Goal: Information Seeking & Learning: Learn about a topic

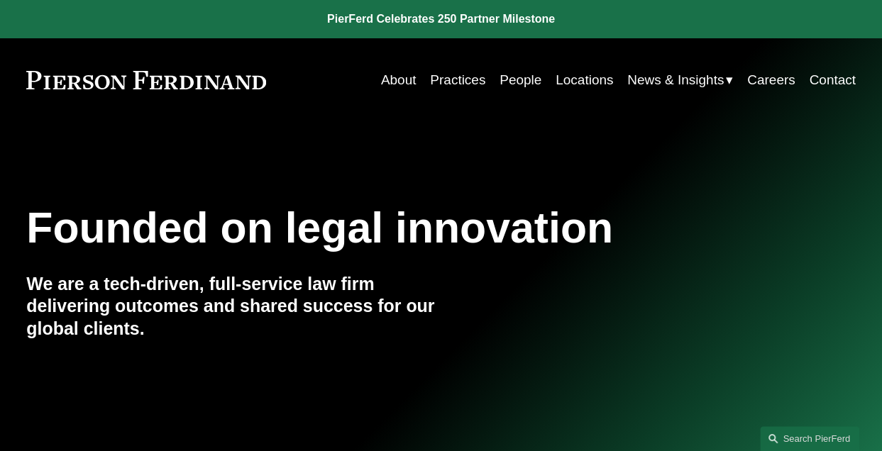
click at [500, 86] on link "People" at bounding box center [521, 80] width 42 height 27
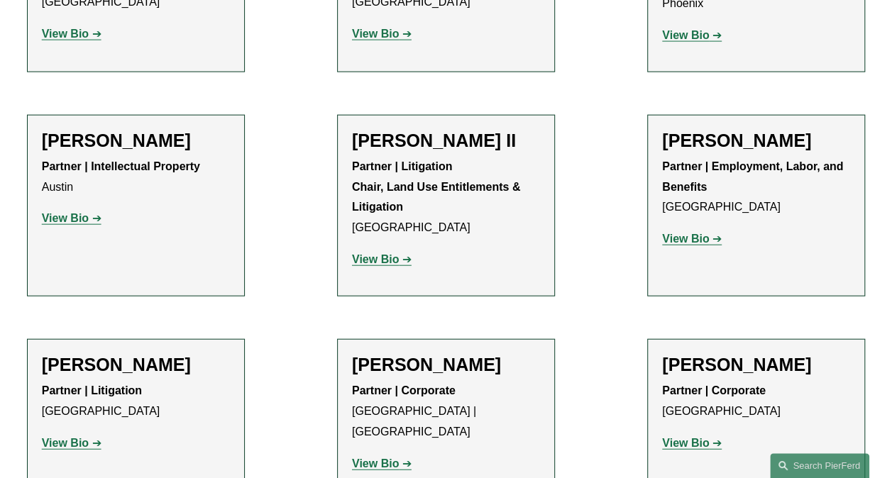
scroll to position [1541, 0]
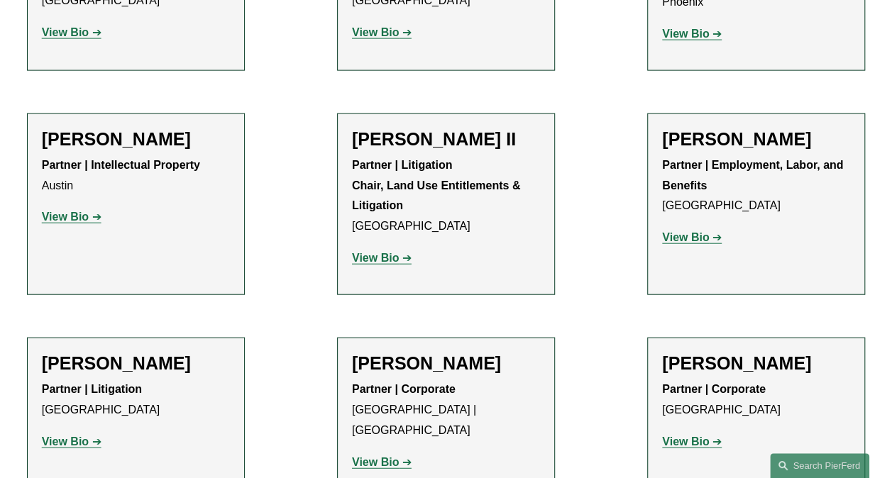
click at [375, 456] on strong "View Bio" at bounding box center [375, 462] width 47 height 12
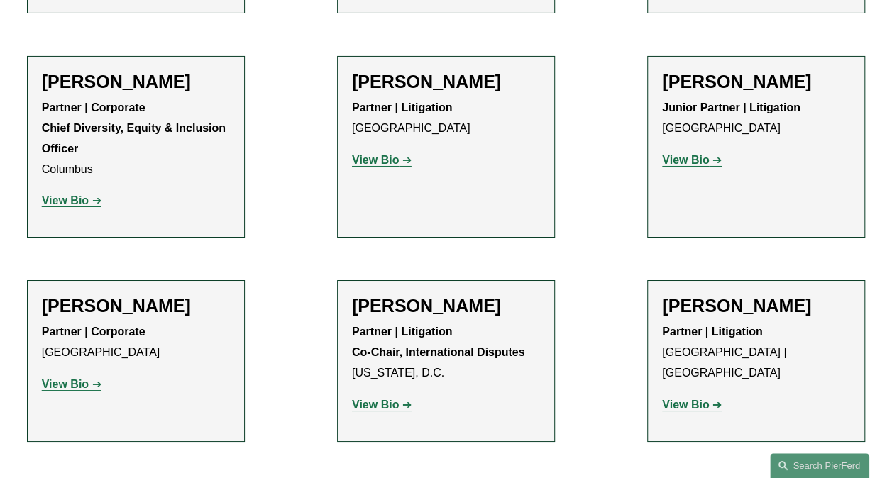
scroll to position [2447, 0]
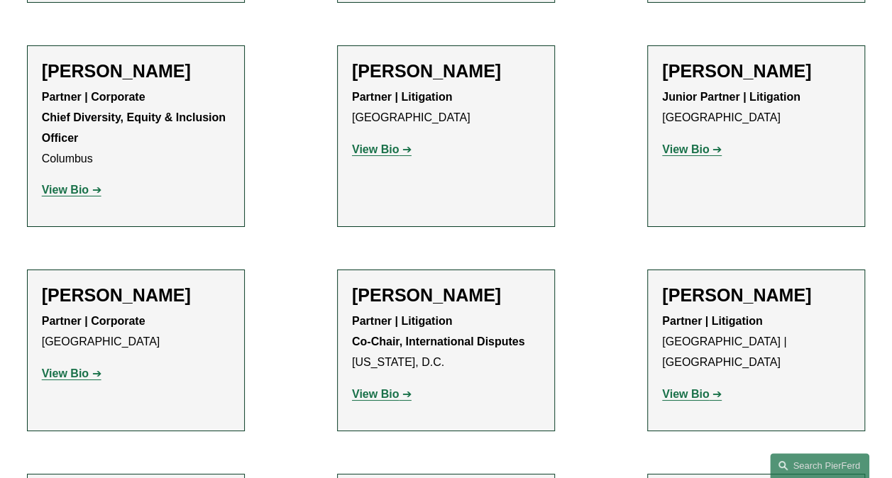
click at [72, 368] on strong "View Bio" at bounding box center [65, 374] width 47 height 12
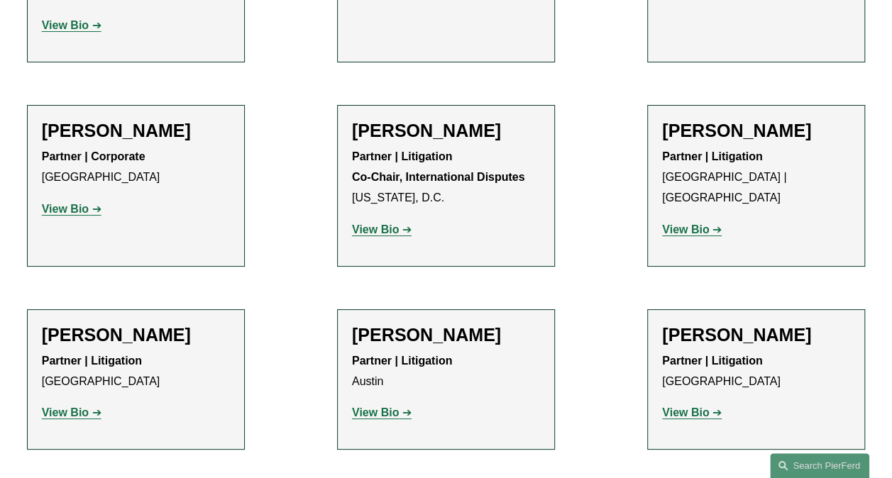
scroll to position [2611, 0]
click at [671, 224] on strong "View Bio" at bounding box center [685, 230] width 47 height 12
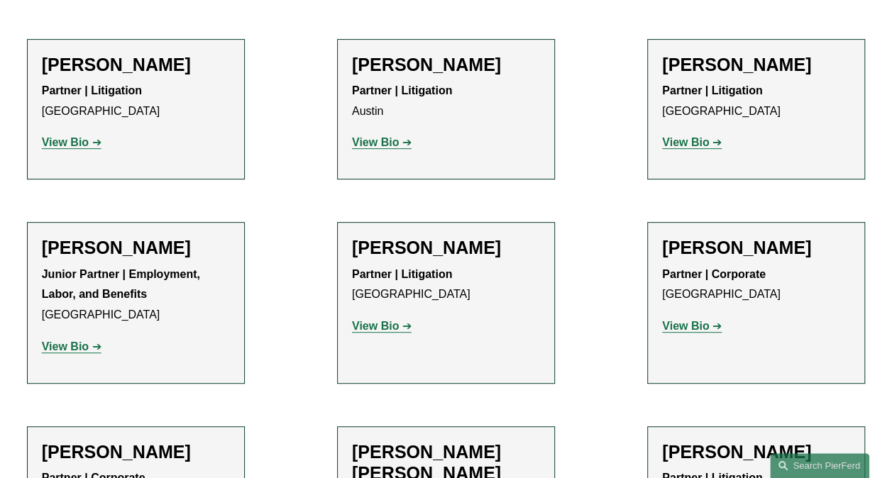
scroll to position [2965, 0]
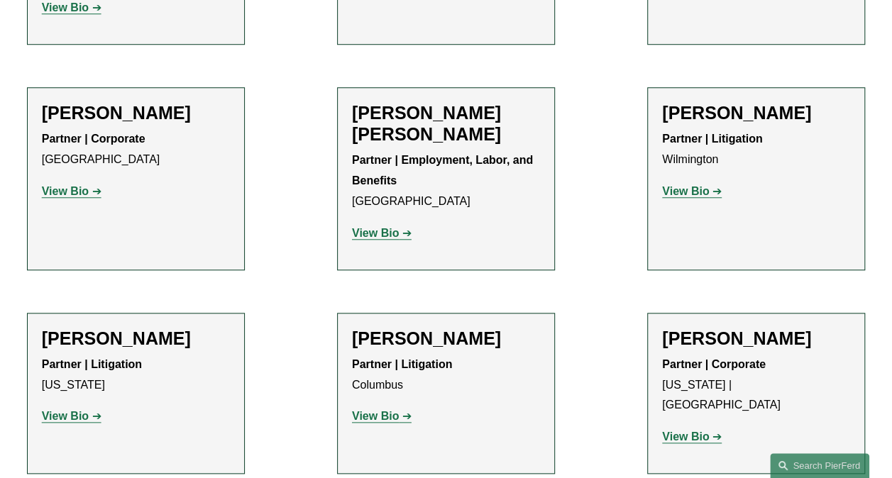
scroll to position [3224, 0]
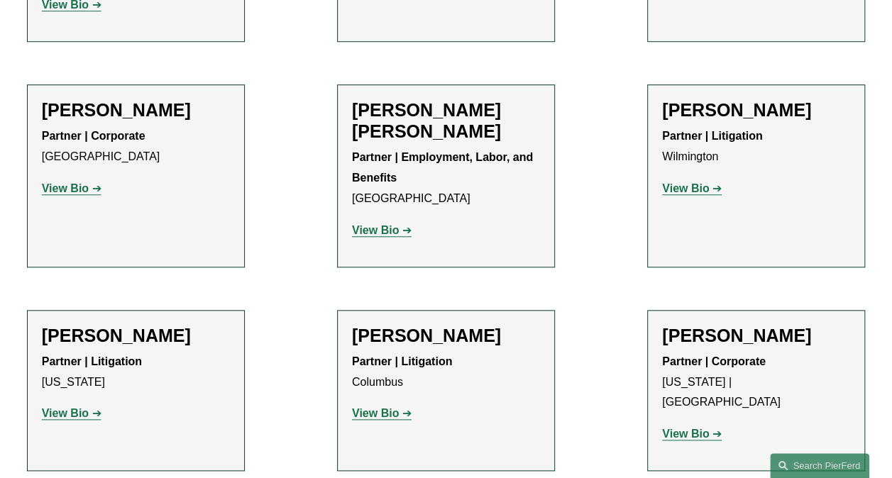
click at [68, 407] on strong "View Bio" at bounding box center [65, 413] width 47 height 12
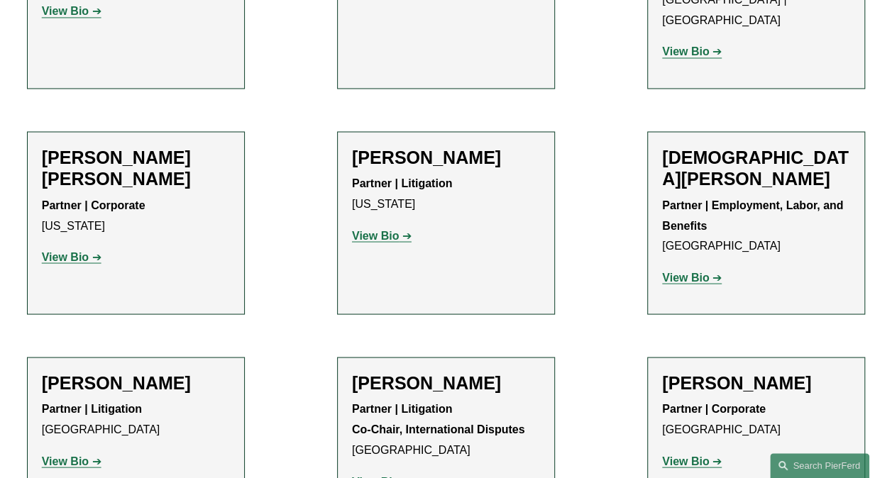
scroll to position [3852, 0]
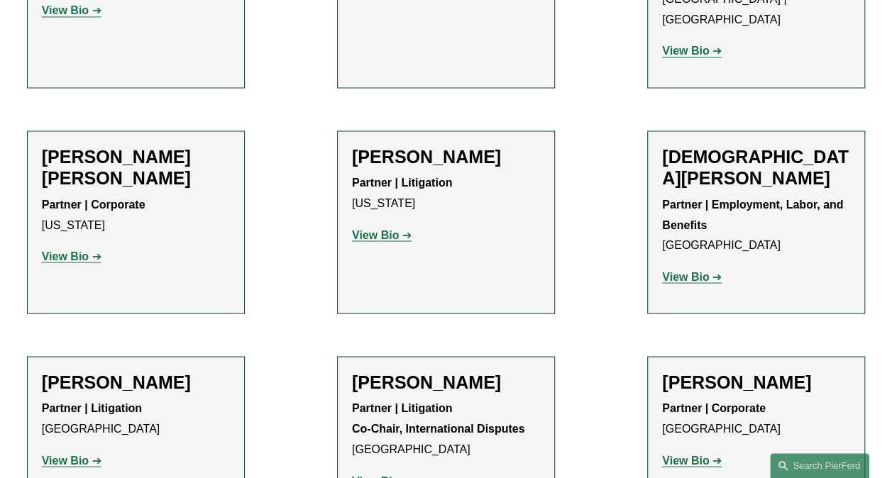
click at [670, 270] on strong "View Bio" at bounding box center [685, 276] width 47 height 12
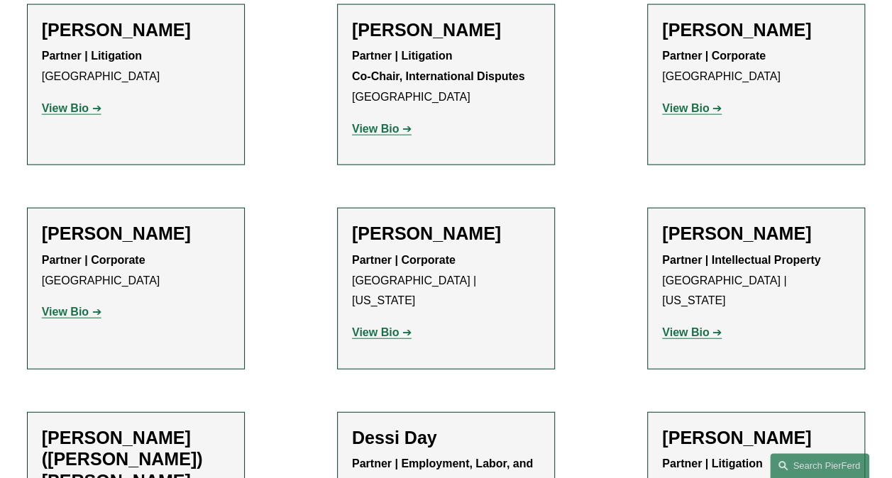
scroll to position [4247, 0]
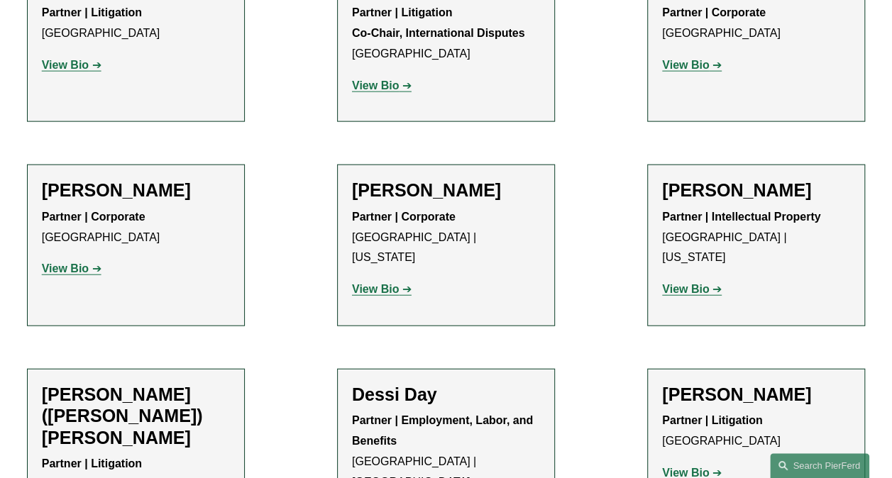
click at [50, 263] on strong "View Bio" at bounding box center [65, 269] width 47 height 12
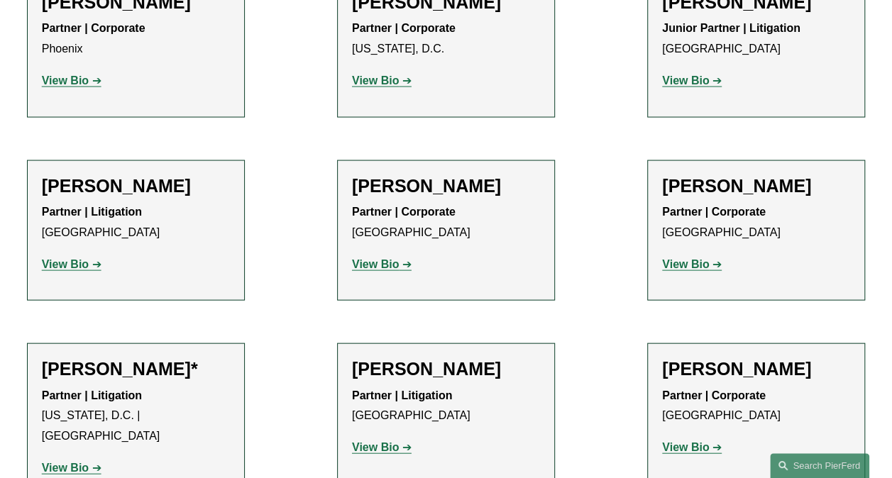
scroll to position [6735, 0]
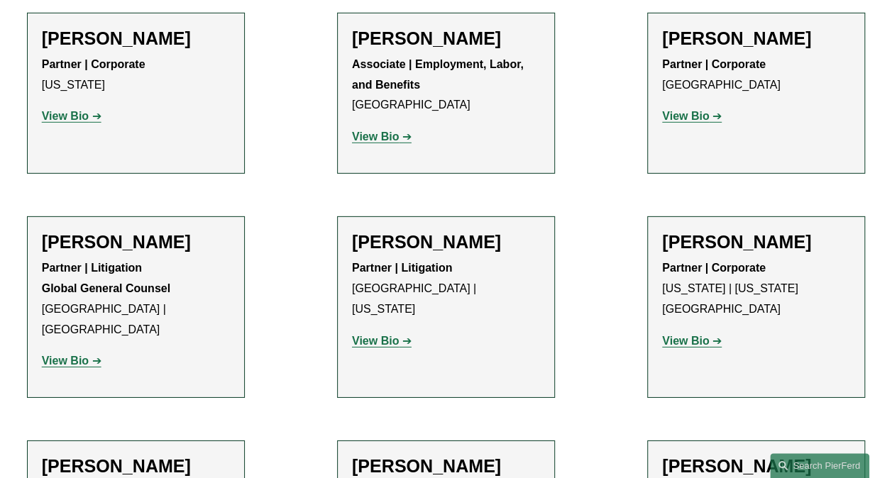
scroll to position [7445, 0]
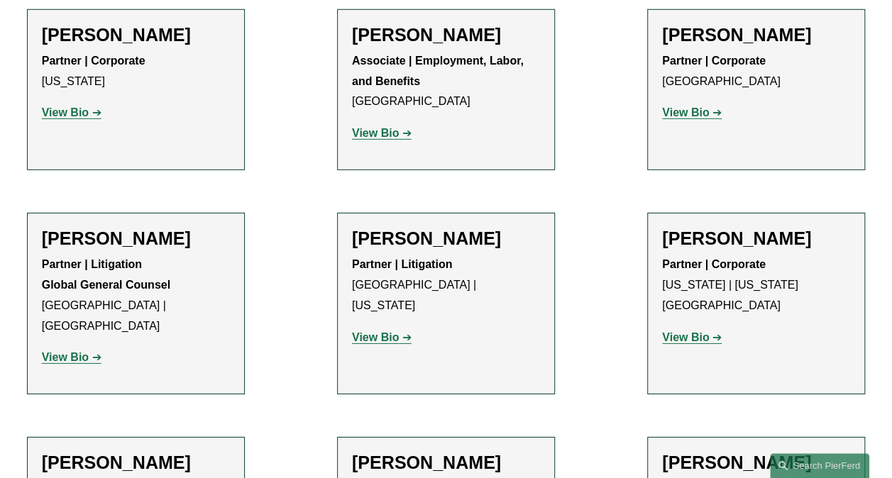
drag, startPoint x: 179, startPoint y: 154, endPoint x: 182, endPoint y: 231, distance: 77.4
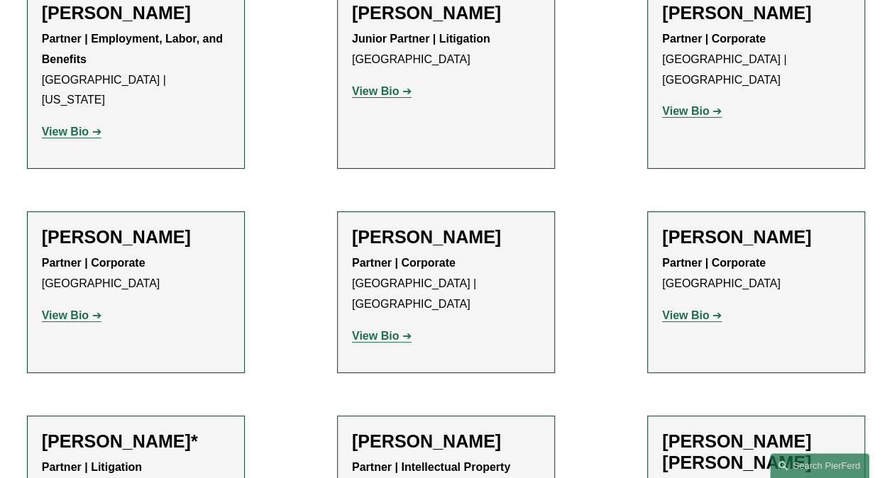
scroll to position [8119, 0]
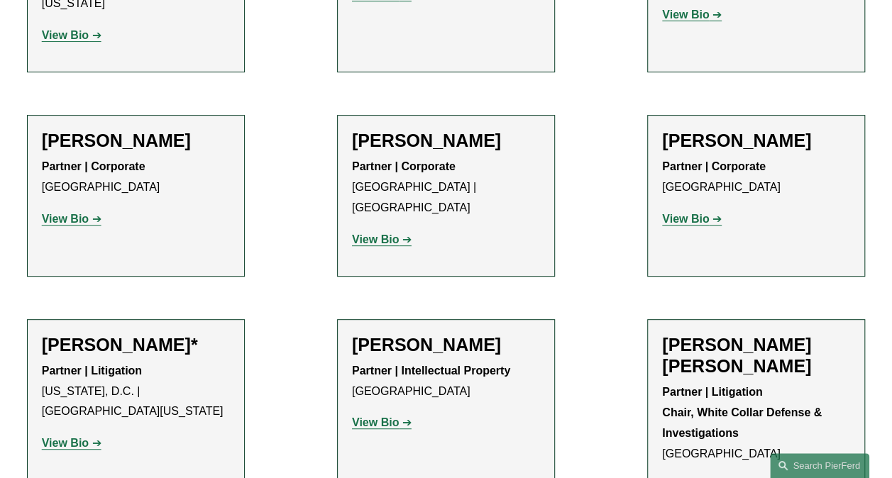
scroll to position [8197, 0]
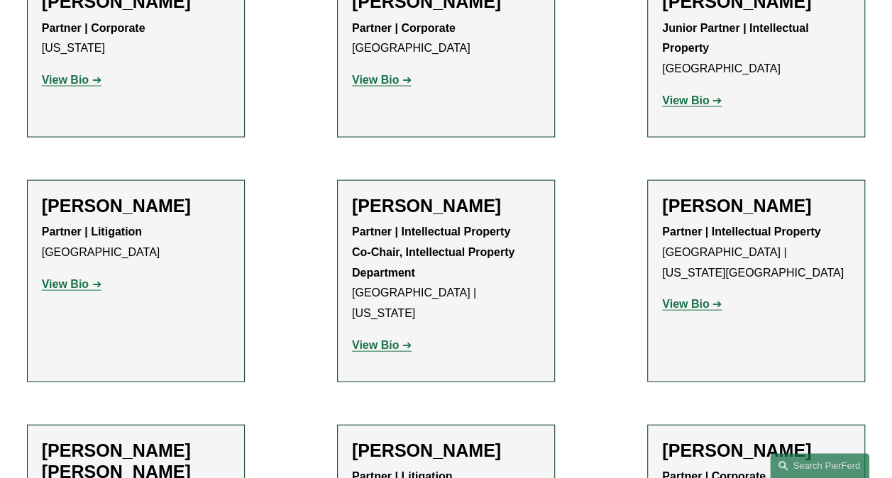
scroll to position [9441, 0]
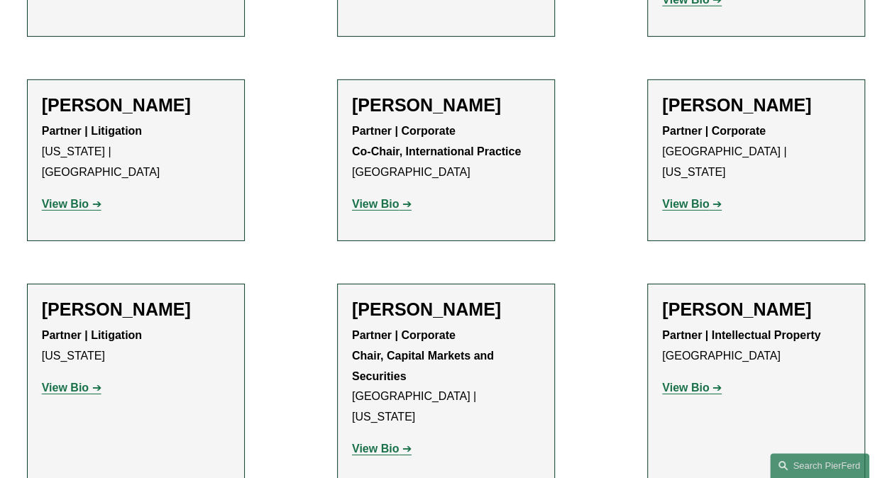
scroll to position [10215, 0]
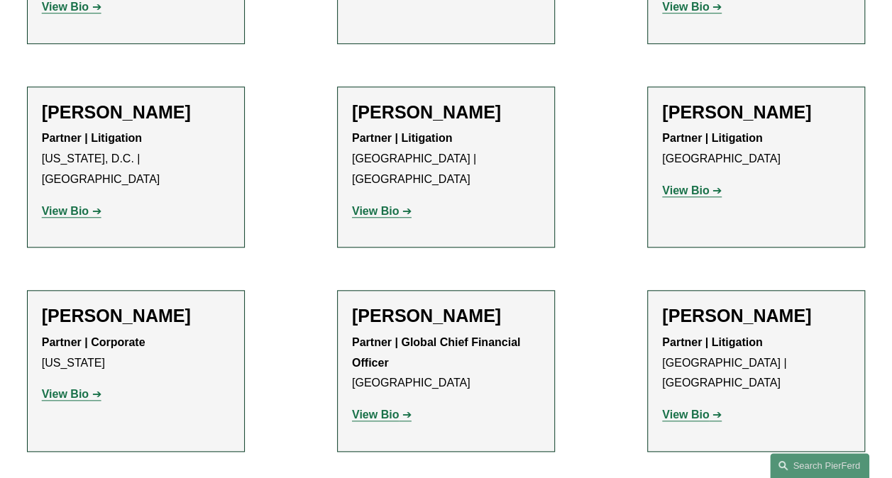
scroll to position [11248, 0]
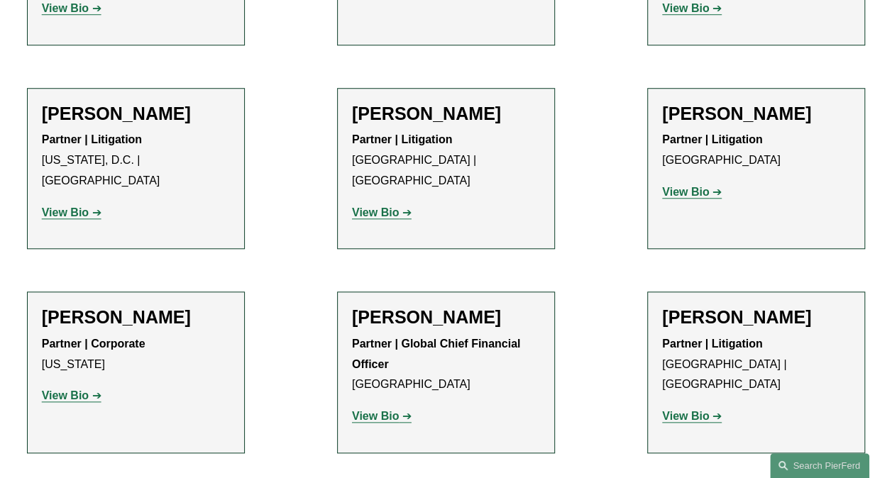
drag, startPoint x: 396, startPoint y: 365, endPoint x: 388, endPoint y: 261, distance: 103.9
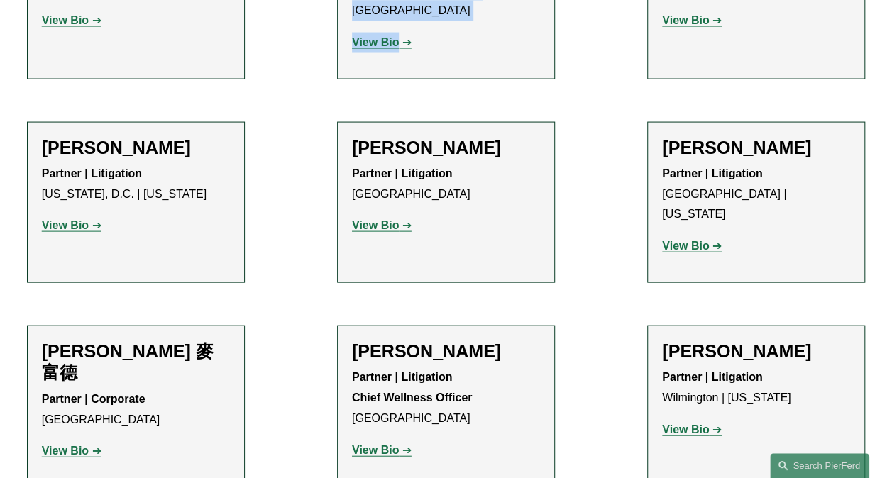
scroll to position [12114, 0]
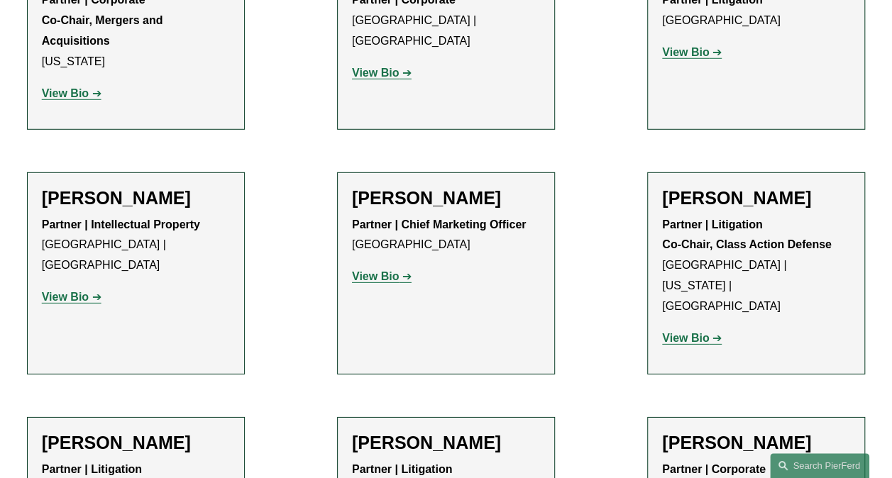
scroll to position [12698, 0]
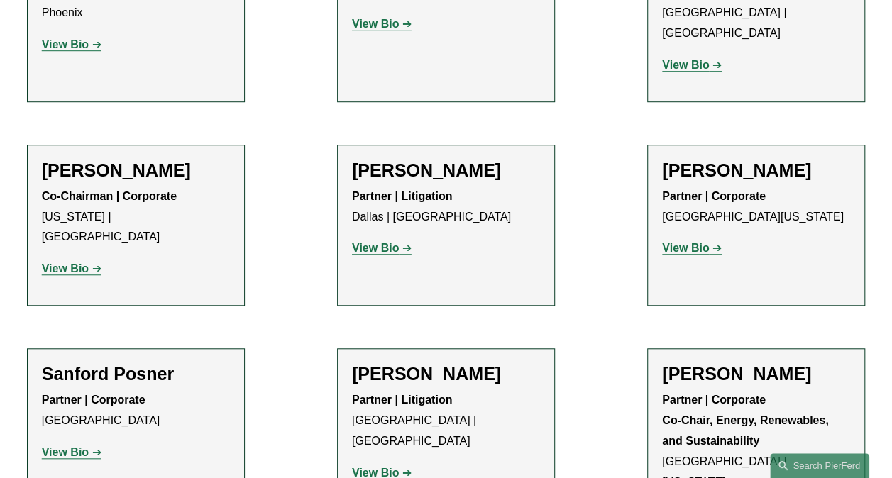
scroll to position [13826, 0]
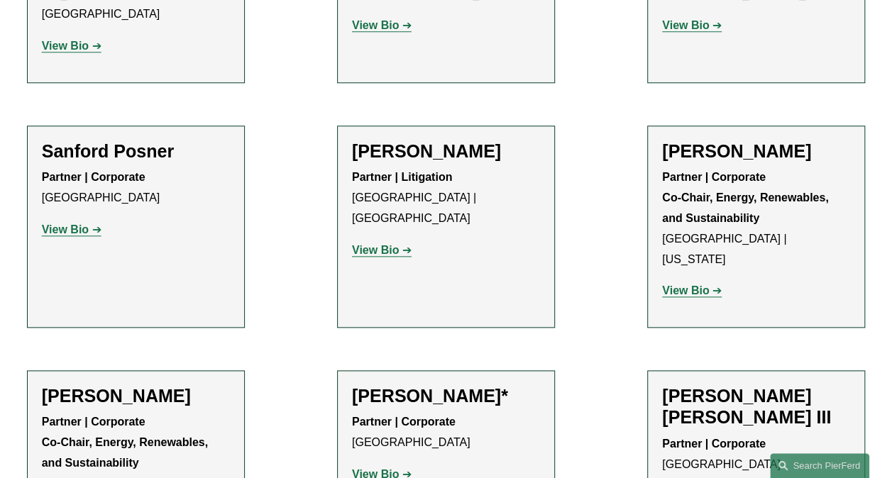
scroll to position [14050, 0]
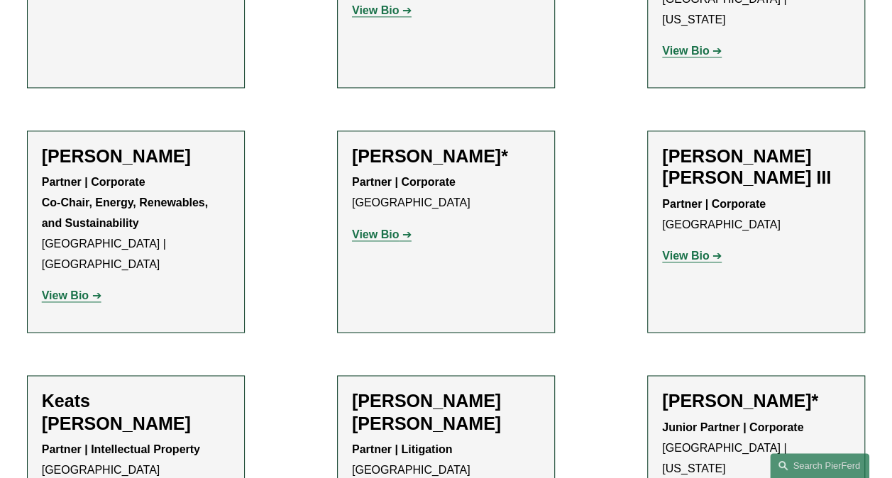
scroll to position [14290, 0]
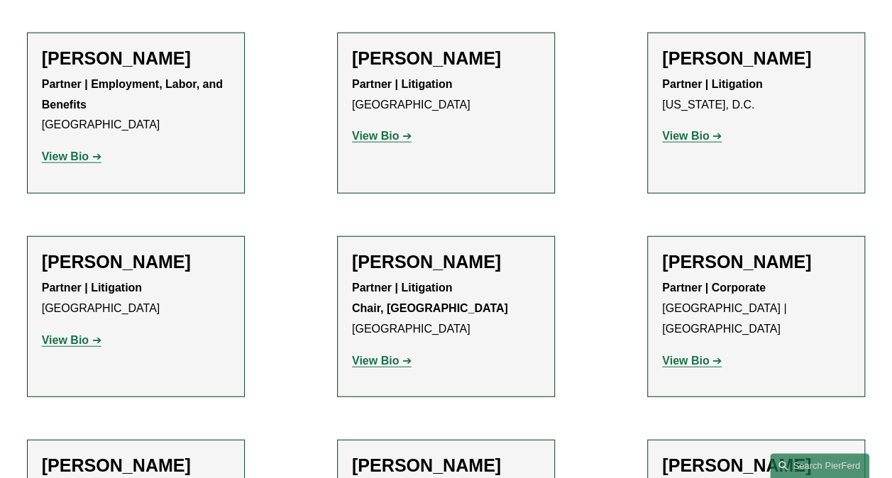
scroll to position [15095, 0]
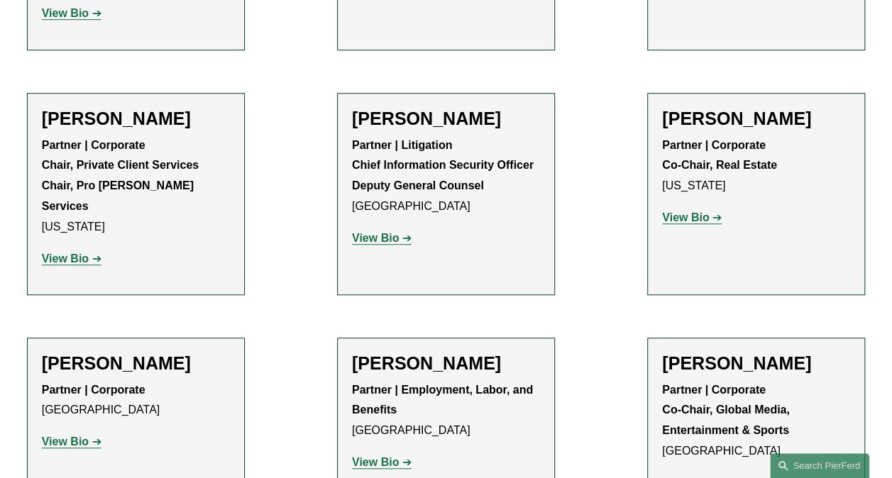
scroll to position [16491, 0]
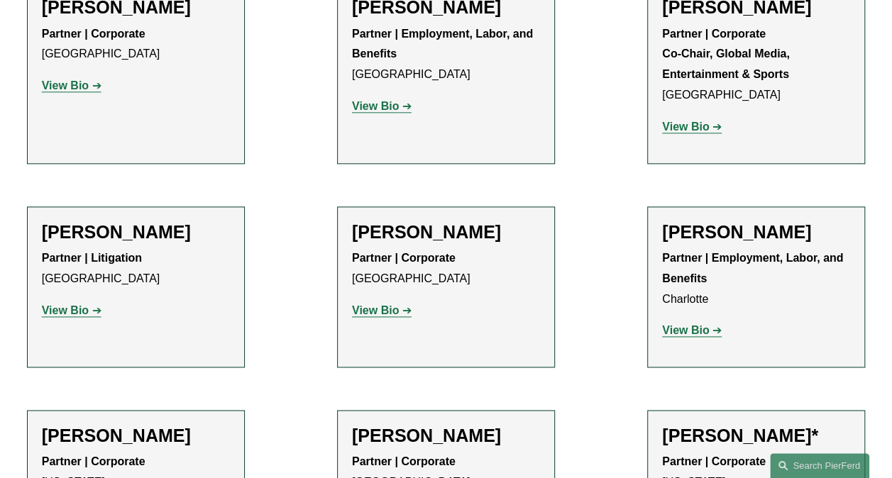
scroll to position [16913, 0]
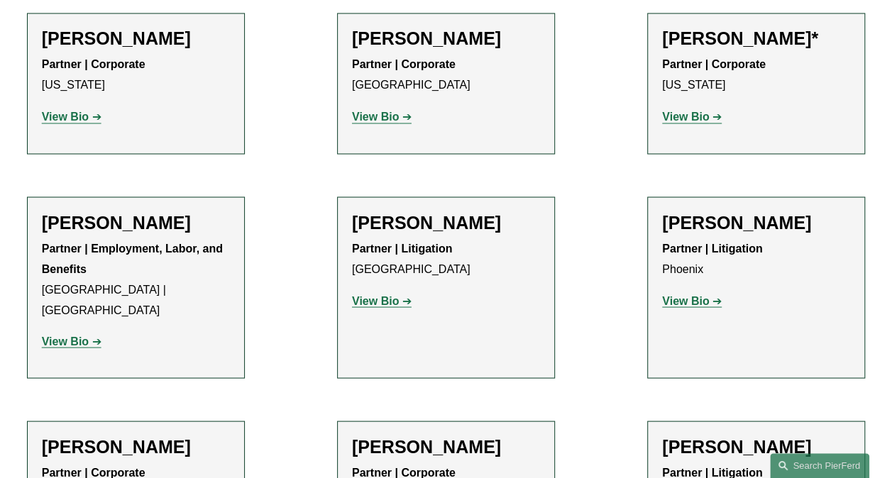
scroll to position [17243, 0]
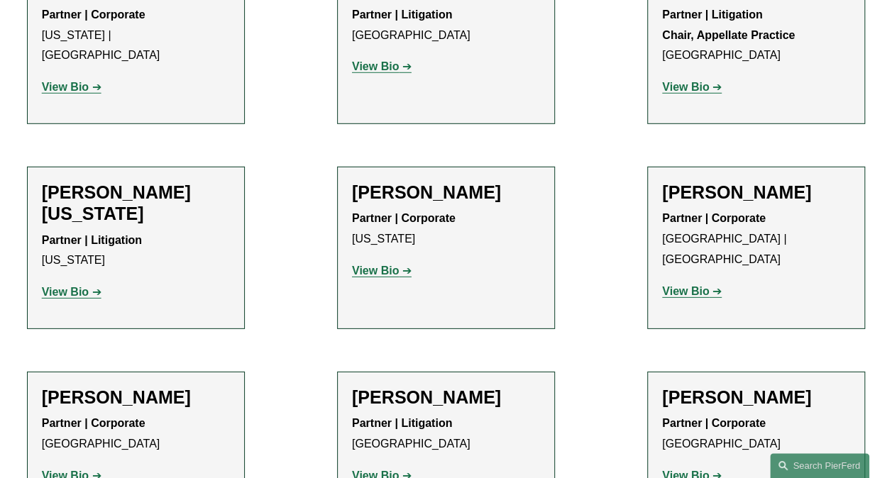
scroll to position [18070, 0]
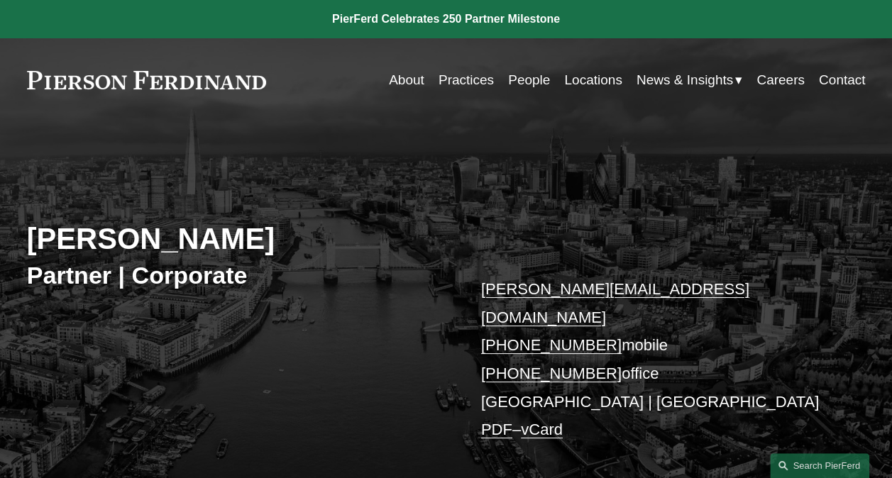
click at [375, 397] on div "Leiza Bladd-Symms Partner | Corporate leiza.bladdsymms@pierferd.com +44 79 1962…" at bounding box center [446, 314] width 892 height 331
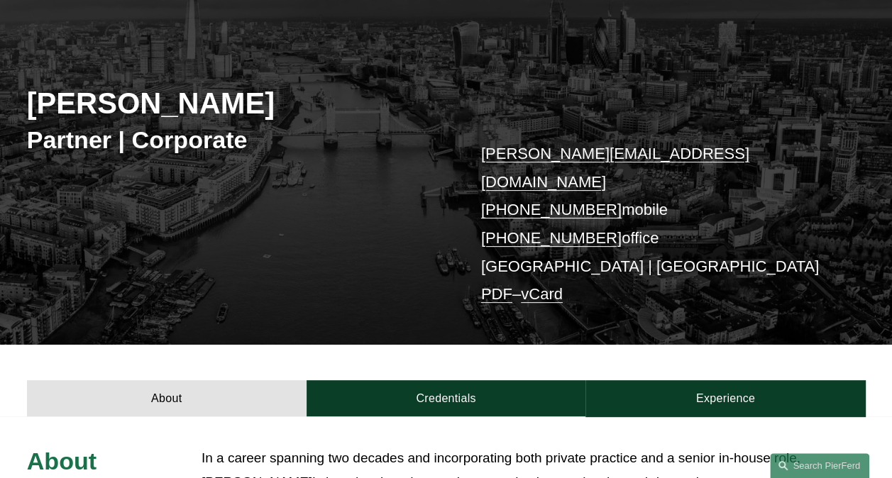
scroll to position [121, 0]
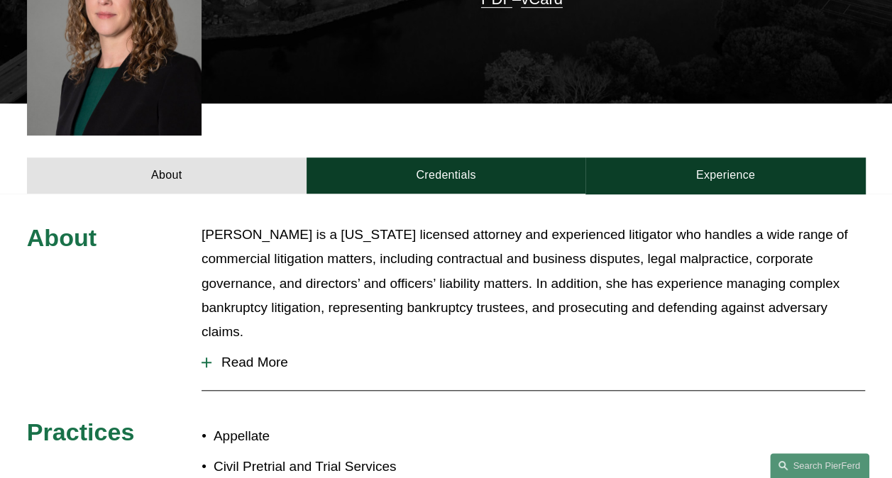
scroll to position [429, 0]
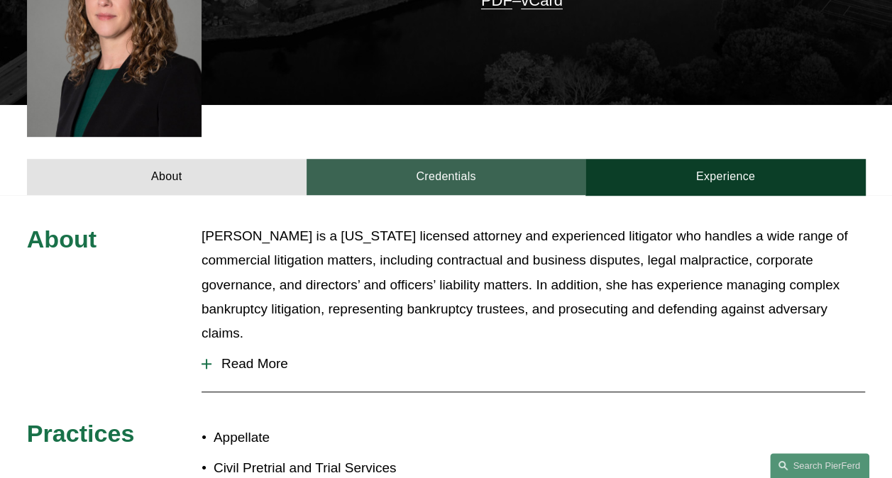
click at [462, 159] on link "Credentials" at bounding box center [447, 177] width 280 height 36
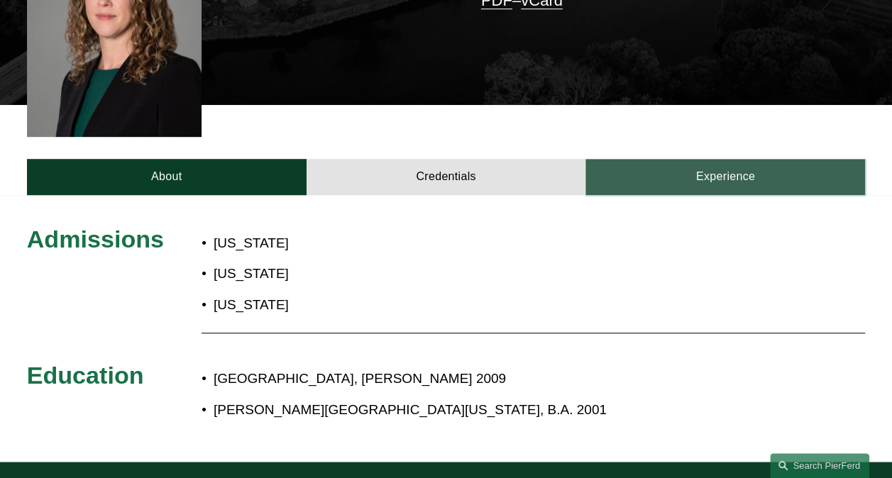
click at [717, 159] on link "Experience" at bounding box center [725, 177] width 280 height 36
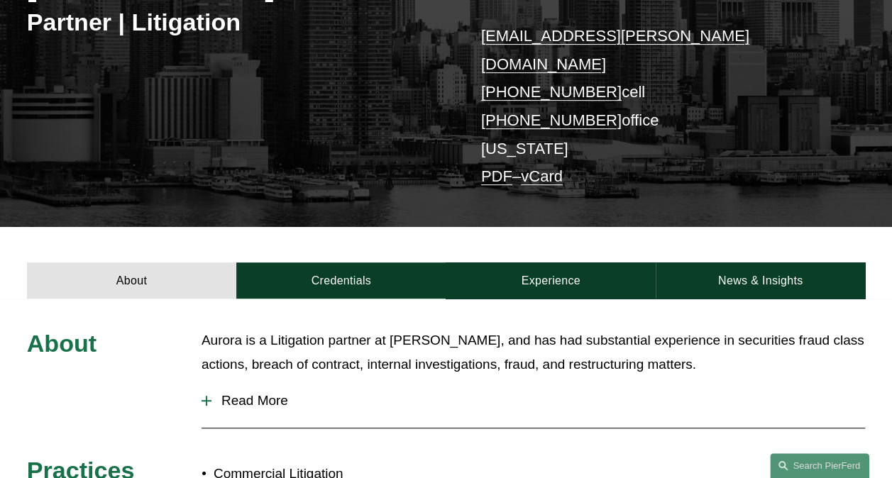
scroll to position [256, 0]
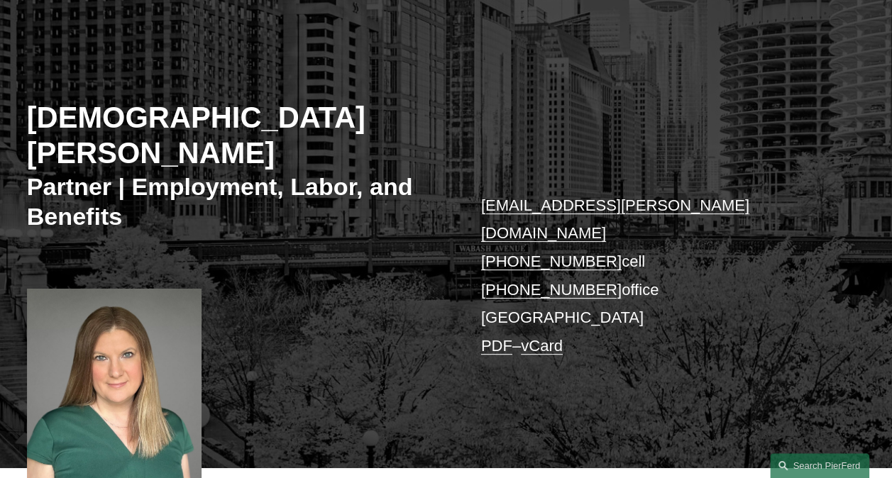
scroll to position [131, 0]
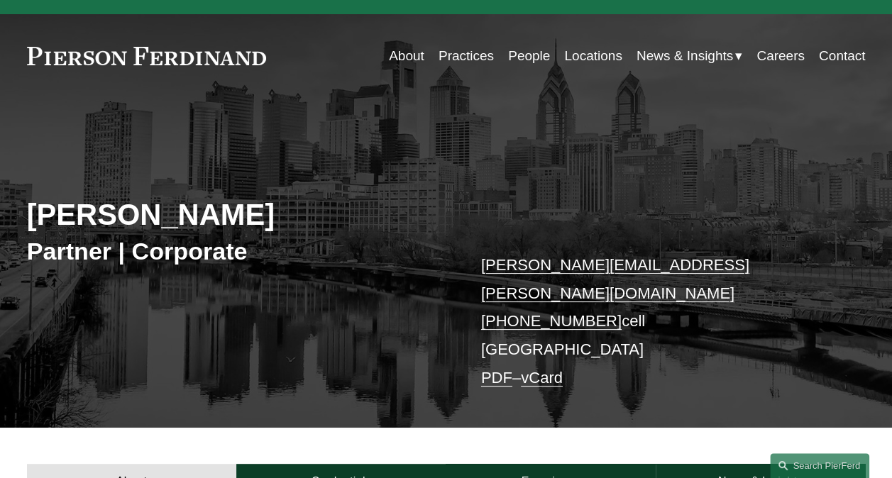
scroll to position [21, 0]
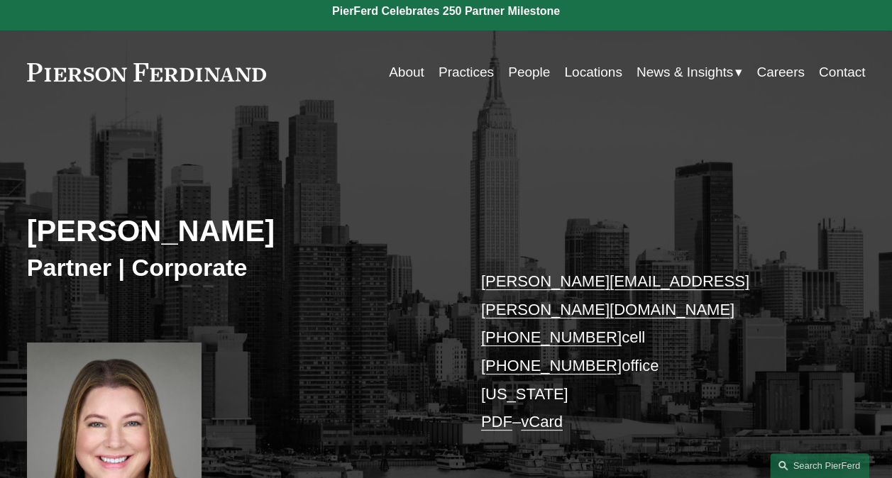
scroll to position [7, 0]
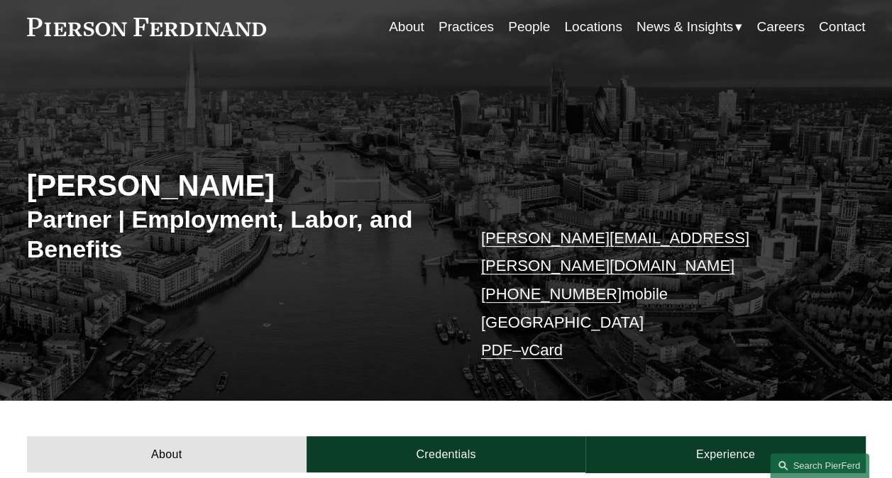
scroll to position [130, 0]
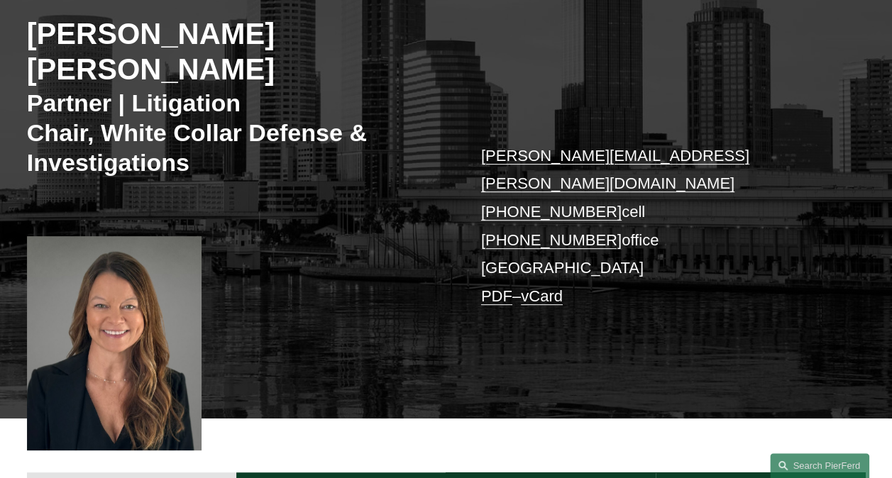
scroll to position [203, 0]
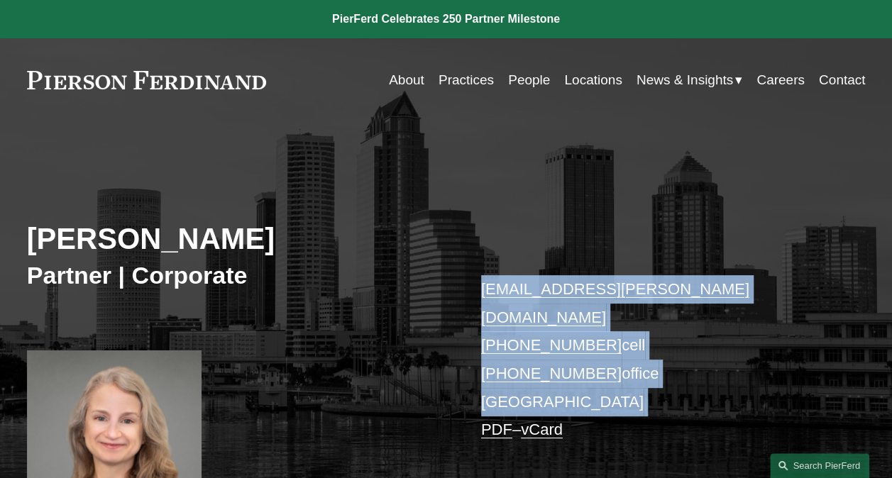
drag, startPoint x: 0, startPoint y: 0, endPoint x: 475, endPoint y: 406, distance: 625.1
click at [475, 406] on div "Lauren Parsons Langham Partner | Corporate lauren.langham@pierferd.com +1.904.6…" at bounding box center [446, 341] width 892 height 385
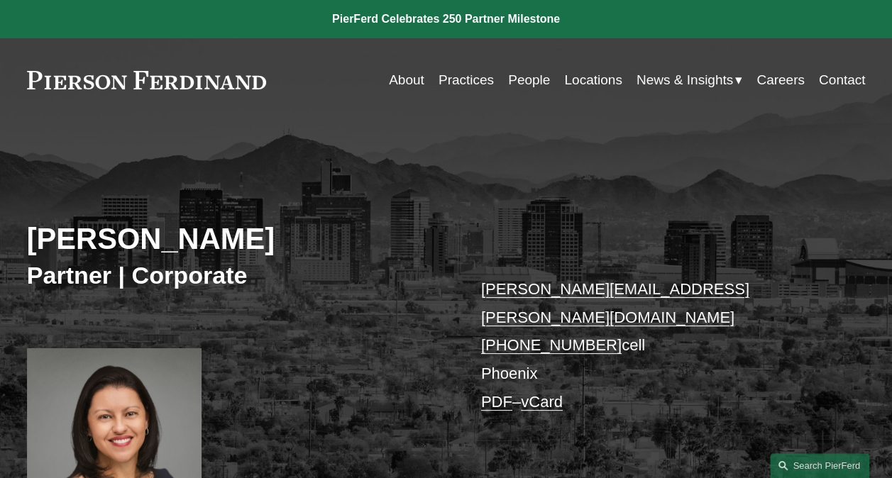
drag, startPoint x: 0, startPoint y: 119, endPoint x: 151, endPoint y: 58, distance: 162.7
click at [151, 58] on div "Skip to Content About Practices People Locations" at bounding box center [446, 80] width 892 height 84
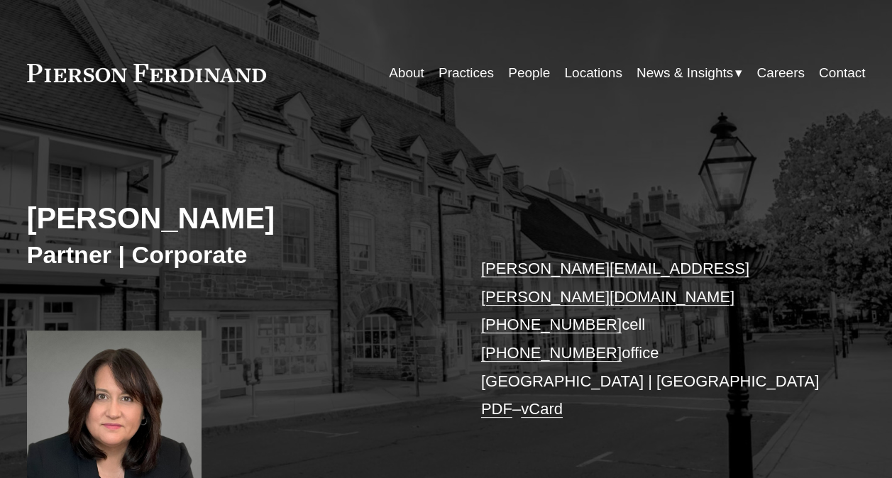
click at [693, 155] on div "Lisa Schubel Partner | Corporate lisa.schubel@pierferd.com +1.267.443.0472 cell…" at bounding box center [446, 320] width 892 height 385
